Goal: Find specific page/section: Find specific page/section

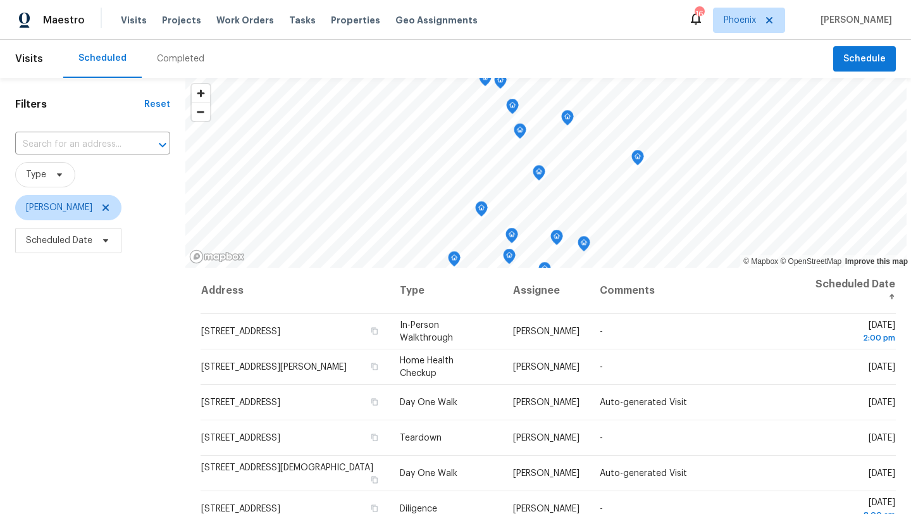
scroll to position [165, 0]
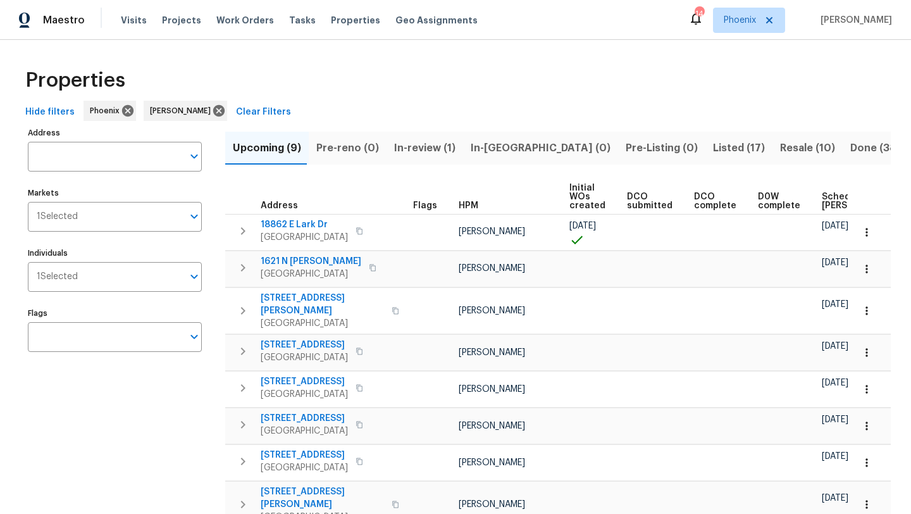
scroll to position [0, 154]
click at [780, 142] on span "Resale (10)" at bounding box center [807, 148] width 55 height 18
